Goal: Information Seeking & Learning: Learn about a topic

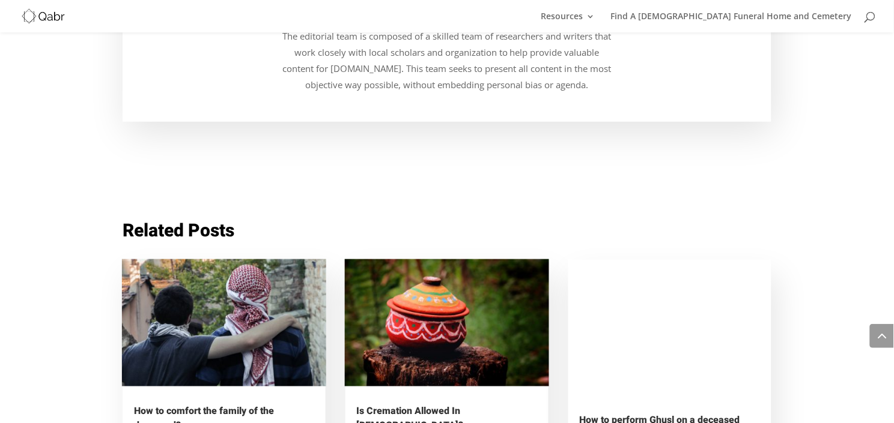
scroll to position [2118, 0]
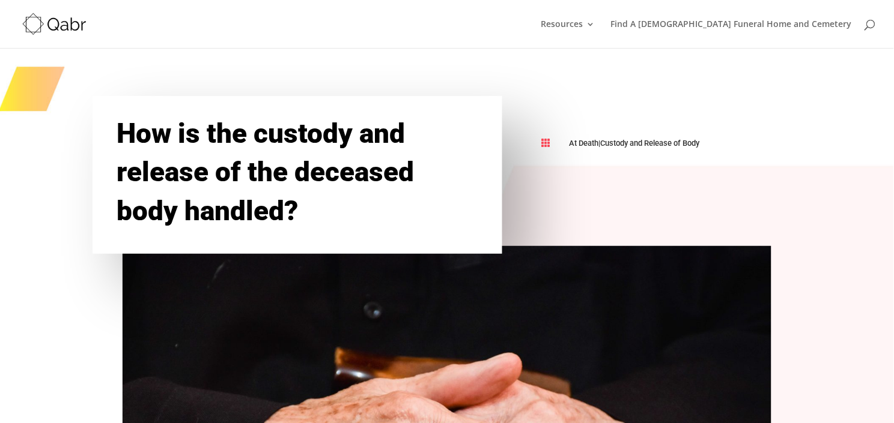
click at [694, 139] on link "Custody and Release of Body" at bounding box center [650, 143] width 99 height 9
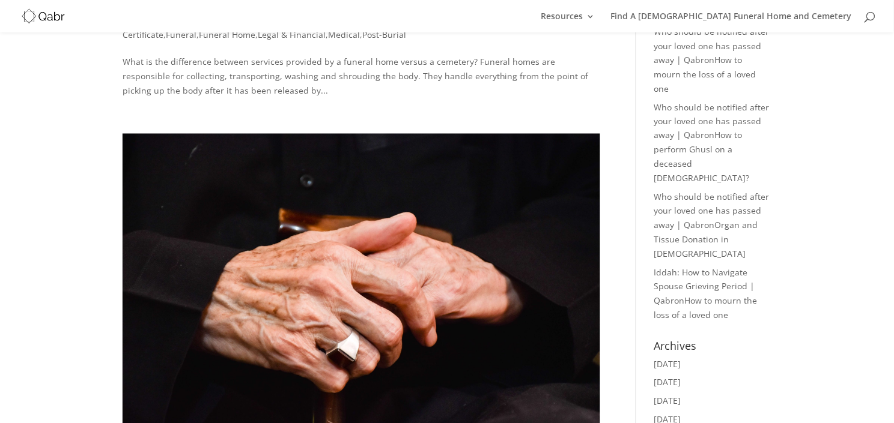
scroll to position [386, 0]
